Goal: Use online tool/utility: Use online tool/utility

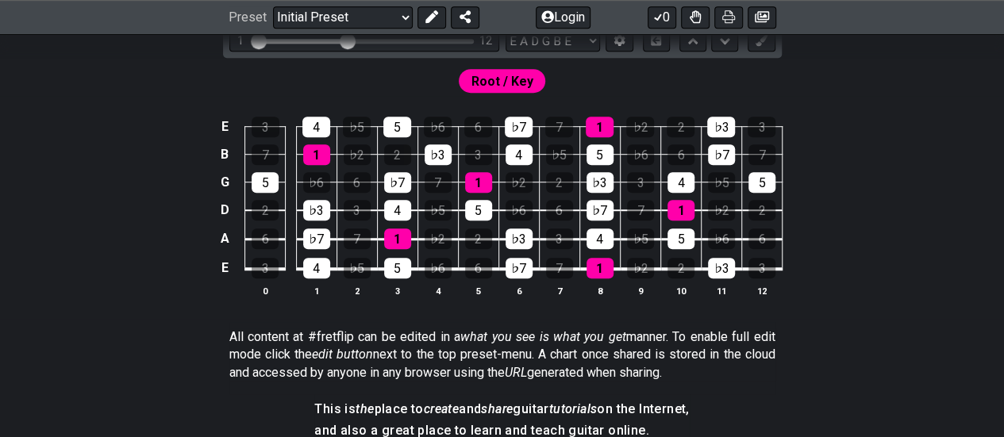
scroll to position [476, 0]
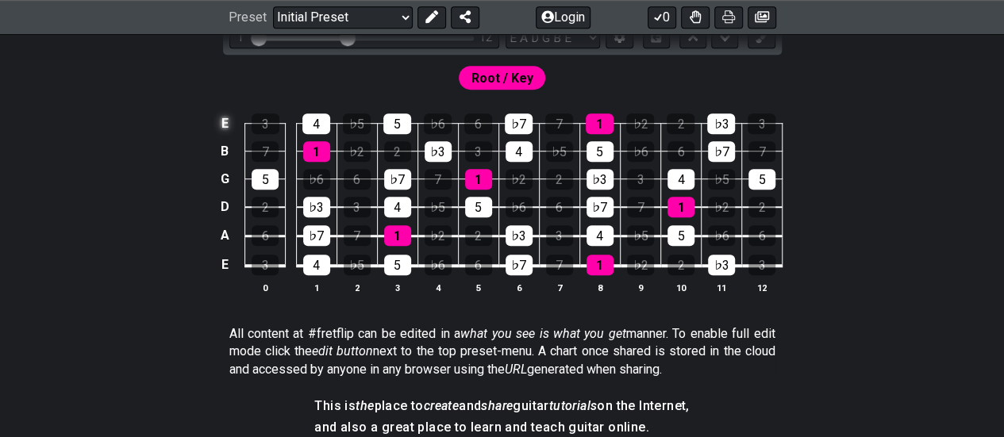
click at [227, 132] on td "E" at bounding box center [224, 124] width 19 height 28
click at [227, 132] on td "x" at bounding box center [224, 124] width 19 height 28
click at [227, 132] on td "o" at bounding box center [224, 124] width 19 height 28
click at [227, 132] on td at bounding box center [224, 124] width 19 height 28
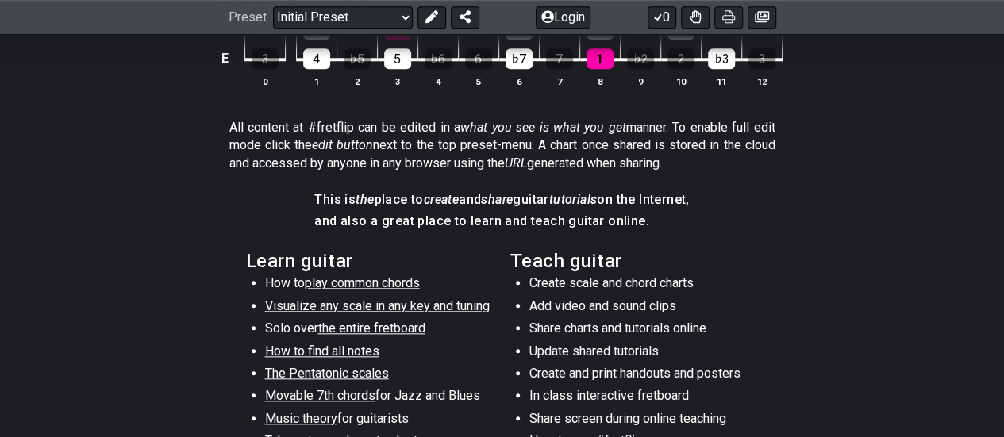
scroll to position [680, 0]
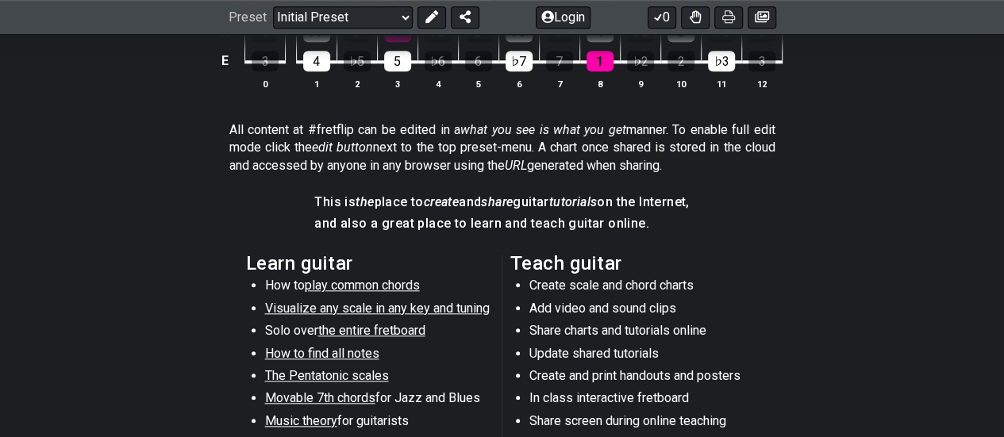
click at [365, 283] on span "play common chords" at bounding box center [362, 285] width 115 height 15
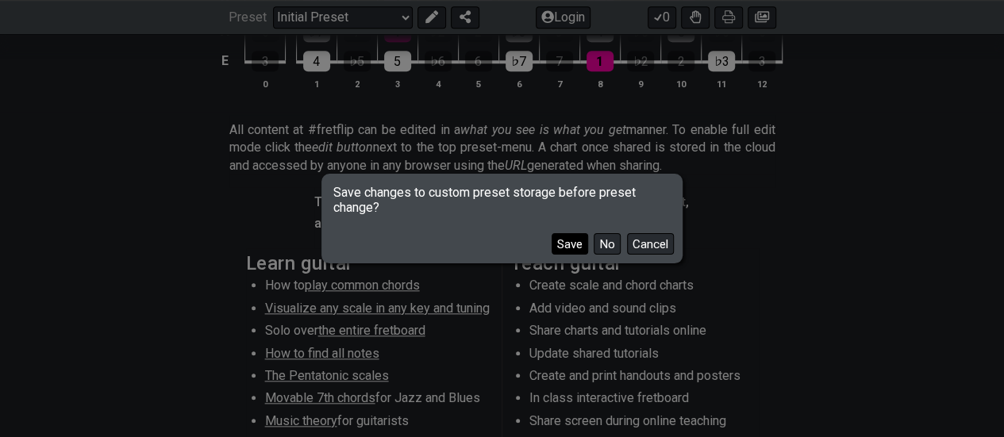
click at [571, 248] on button "Save" at bounding box center [569, 243] width 37 height 21
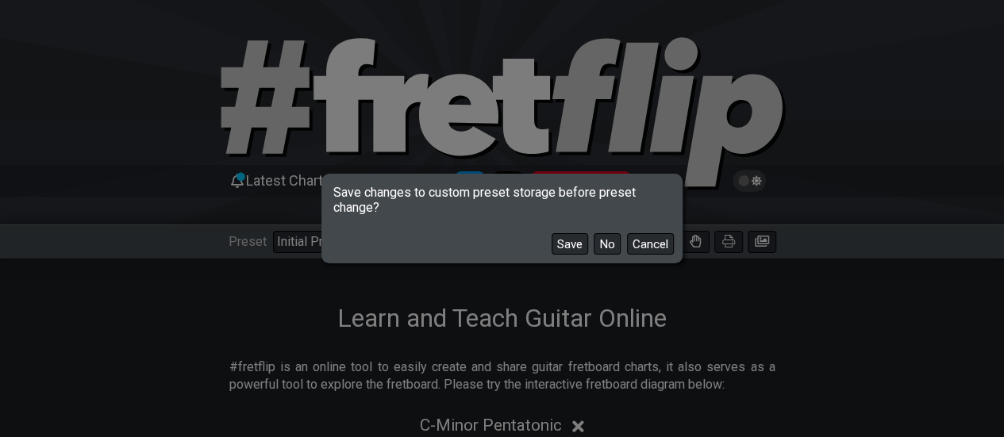
select select "/common-guitar-chords"
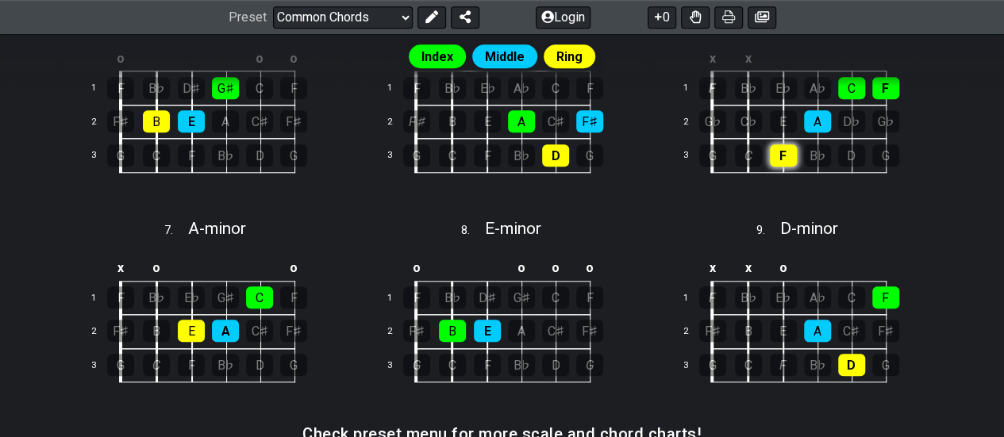
scroll to position [742, 0]
